Goal: Manage account settings

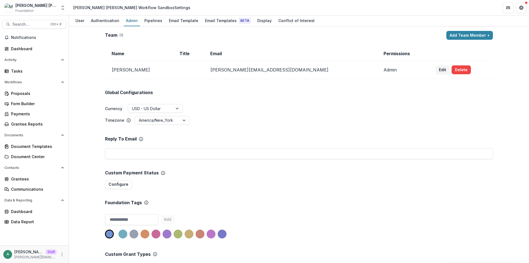
click at [77, 126] on div "Team ( 1 ) Add Team Member + Name Title Email Permissions Lucy Fey lucy@tryteme…" at bounding box center [299, 144] width 460 height 236
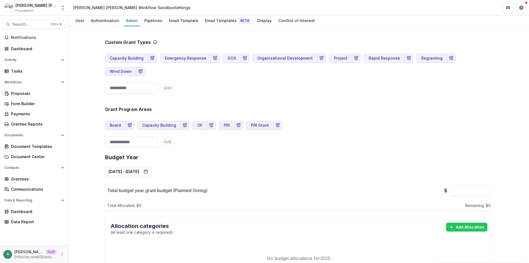
scroll to position [275, 0]
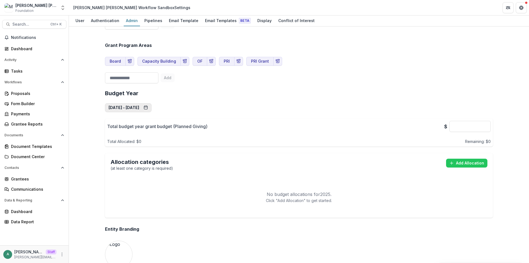
click at [150, 103] on button "Jul 1, 2025 - Jun 30, 2026" at bounding box center [128, 107] width 47 height 9
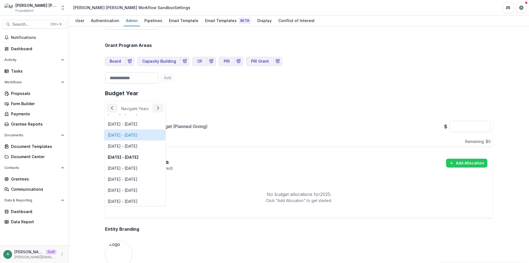
scroll to position [21, 0]
click at [214, 97] on div "Budget Year Jul 1, 2025 - Jun 30, 2026 Navigate Years Jul 1, 2020 - Jun 30, 202…" at bounding box center [299, 153] width 388 height 136
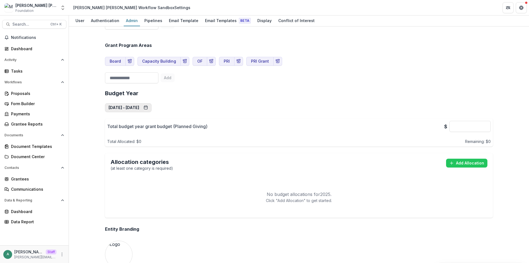
click at [152, 103] on button "Jul 1, 2025 - Jun 30, 2026" at bounding box center [128, 107] width 47 height 9
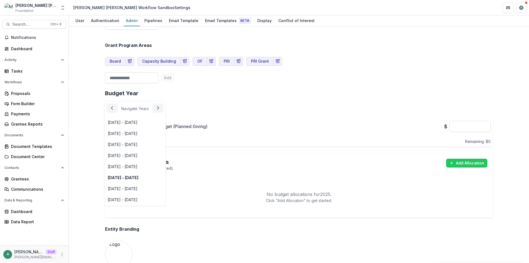
click at [206, 104] on div "Budget Year Jul 1, 2025 - Jun 30, 2026 Navigate Years Jul 1, 2020 - Jun 30, 202…" at bounding box center [299, 153] width 388 height 136
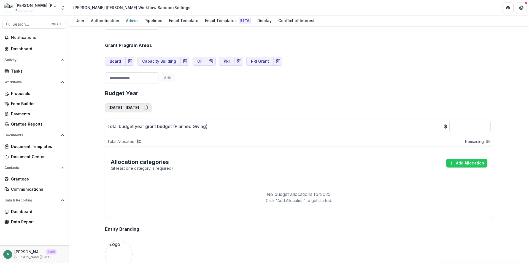
click at [152, 103] on button "Jul 1, 2025 - Jun 30, 2026" at bounding box center [128, 107] width 47 height 9
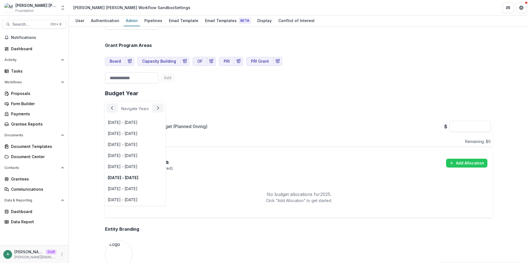
click at [208, 98] on div "Budget Year Jul 1, 2025 - Jun 30, 2026 Navigate Years Jul 1, 2020 - Jun 30, 202…" at bounding box center [299, 153] width 388 height 136
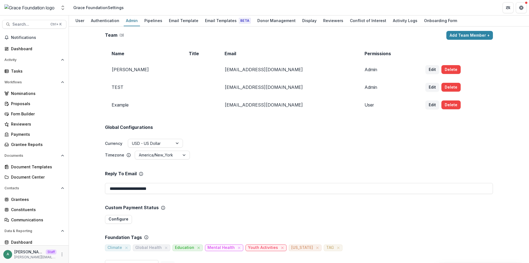
scroll to position [55, 0]
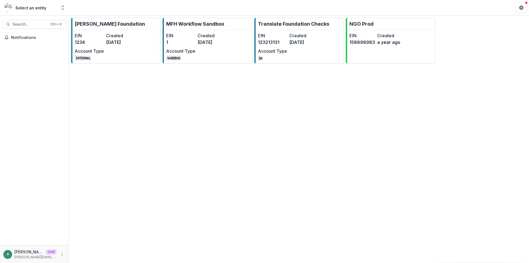
click at [78, 99] on div "Ruthwick Foundation EIN 1234 Created 3 years ago Account Type INTERNAL MFH Work…" at bounding box center [299, 138] width 460 height 247
